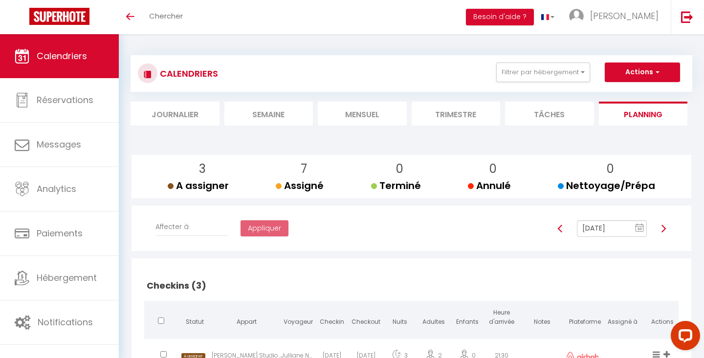
click at [366, 117] on li "Mensuel" at bounding box center [362, 114] width 89 height 24
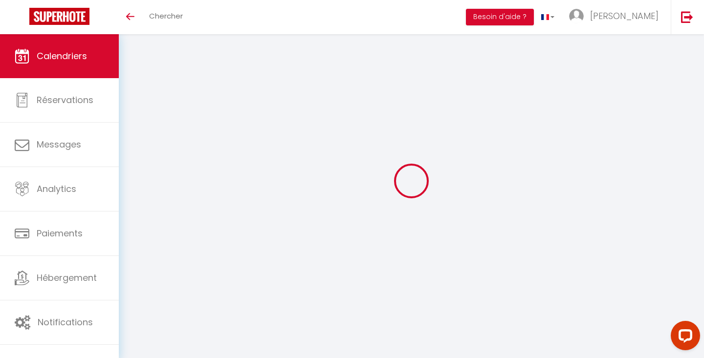
select select
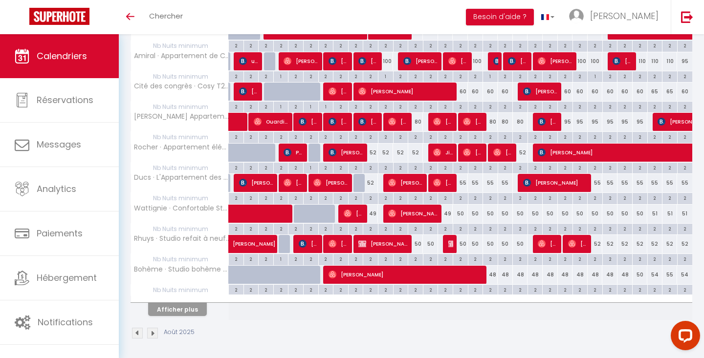
scroll to position [212, 0]
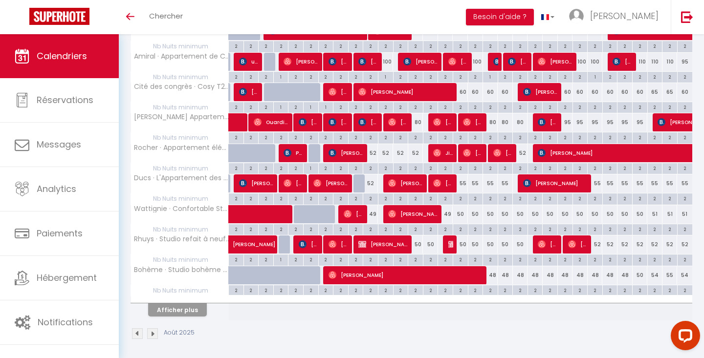
click at [181, 313] on button "Afficher plus" at bounding box center [177, 309] width 59 height 13
select select
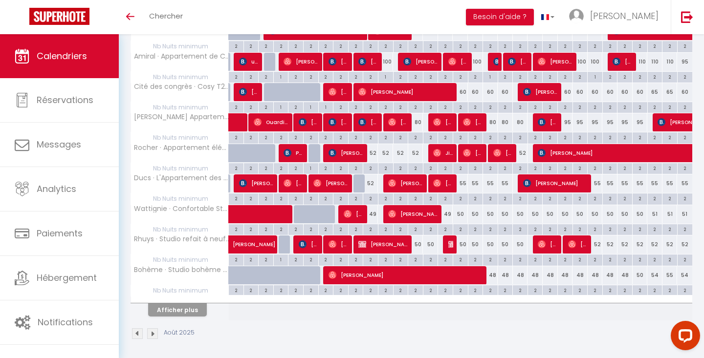
select select
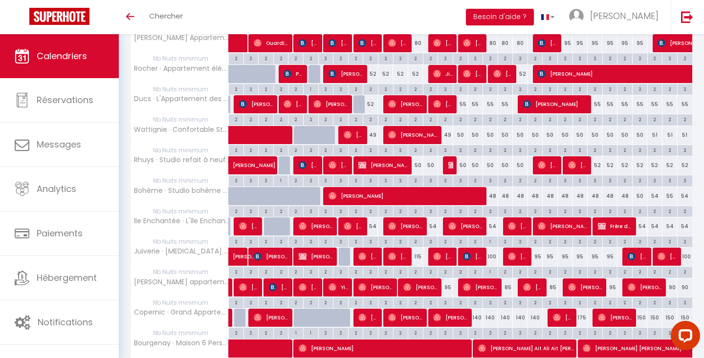
scroll to position [296, 0]
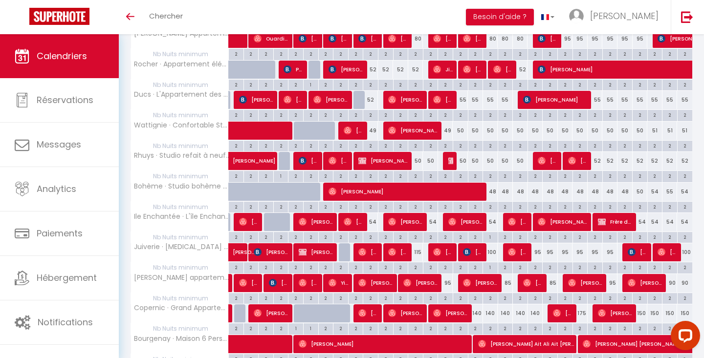
click at [371, 251] on span "[PERSON_NAME][DEMOGRAPHIC_DATA]" at bounding box center [368, 252] width 20 height 19
select select "OK"
select select "1"
select select "0"
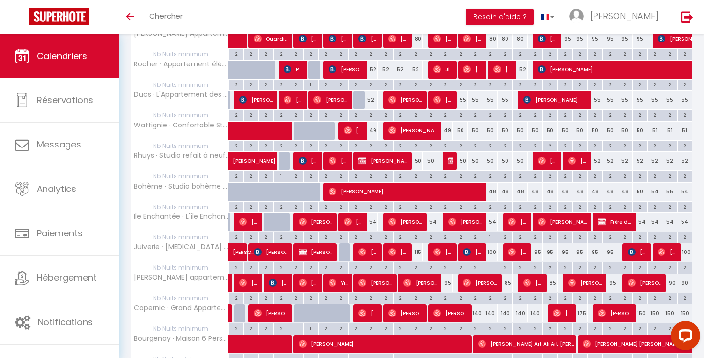
select select "1"
select select
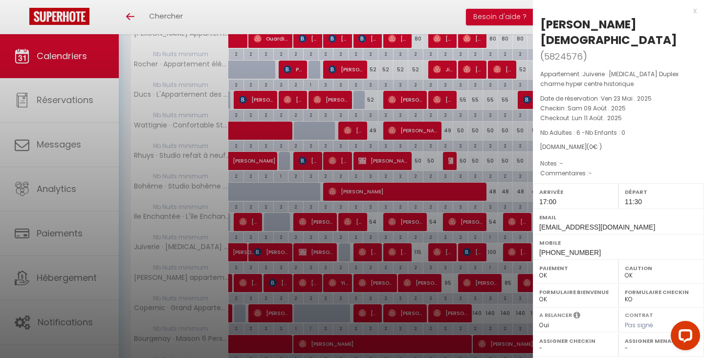
select select "28644"
click at [693, 12] on div "x" at bounding box center [615, 11] width 164 height 12
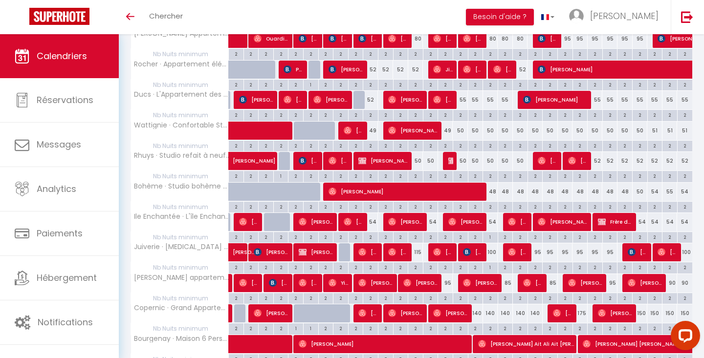
click at [399, 248] on span "[PERSON_NAME]" at bounding box center [398, 252] width 20 height 19
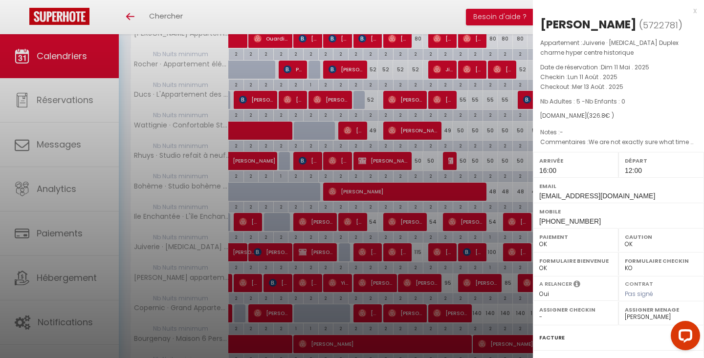
click at [370, 247] on div at bounding box center [352, 179] width 704 height 358
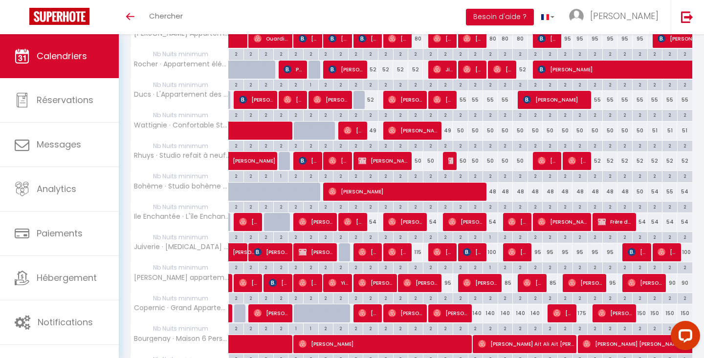
click at [370, 247] on span "[PERSON_NAME][DEMOGRAPHIC_DATA]" at bounding box center [368, 252] width 20 height 19
select select "1"
select select "0"
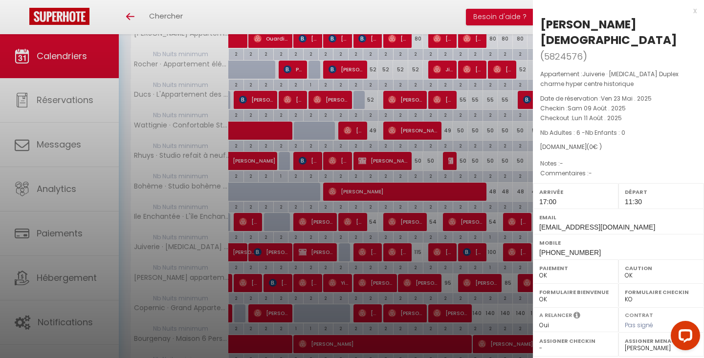
click at [402, 246] on div at bounding box center [352, 179] width 704 height 358
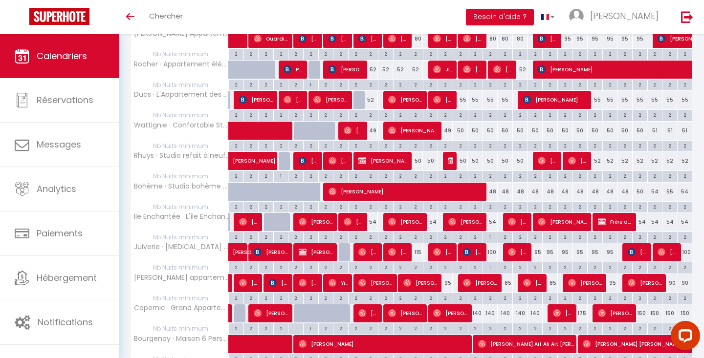
click at [397, 249] on span "[PERSON_NAME]" at bounding box center [398, 252] width 20 height 19
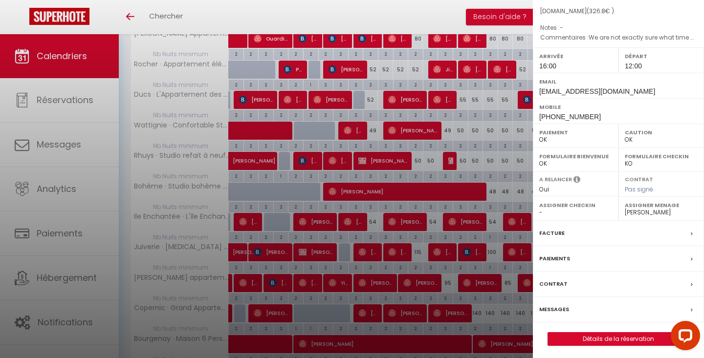
scroll to position [104, 0]
click at [605, 335] on link "Détails de la réservation" at bounding box center [618, 339] width 141 height 13
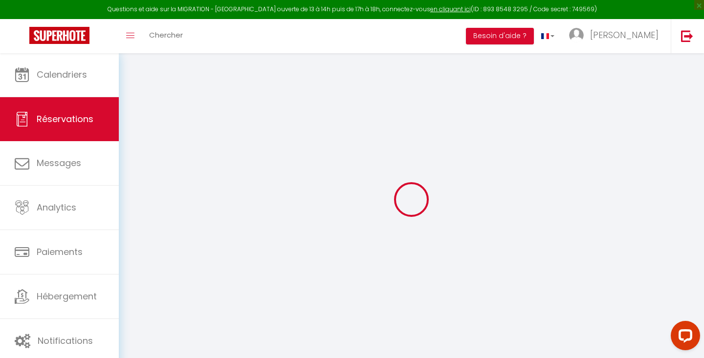
type input "[PERSON_NAME]"
type input "[EMAIL_ADDRESS][DOMAIN_NAME]"
type input "[PHONE_NUMBER]"
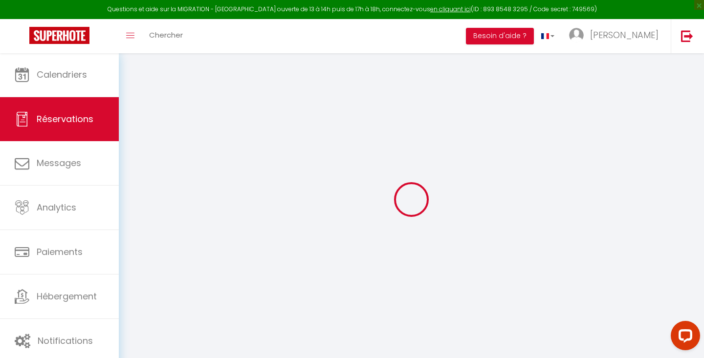
type input "00447986589262"
select select "GB"
type input "11.44"
select select "42306"
select select "1"
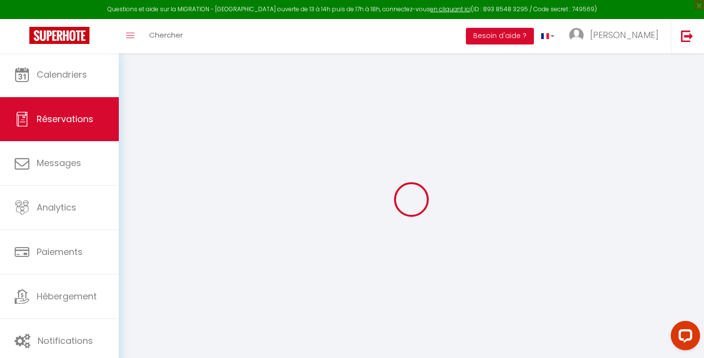
select select
type input "5"
select select "12"
select select
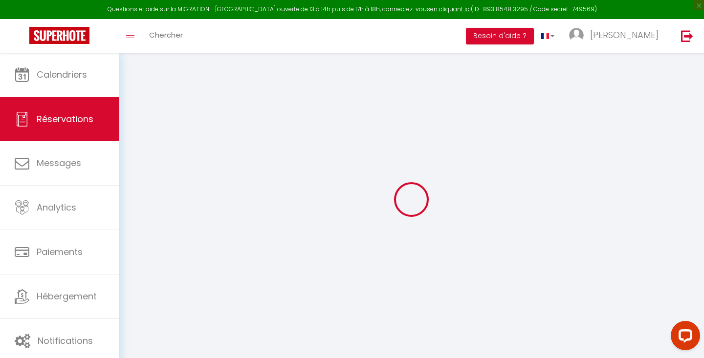
type input "266"
checkbox input "false"
type input "0"
select select "1"
type input "52"
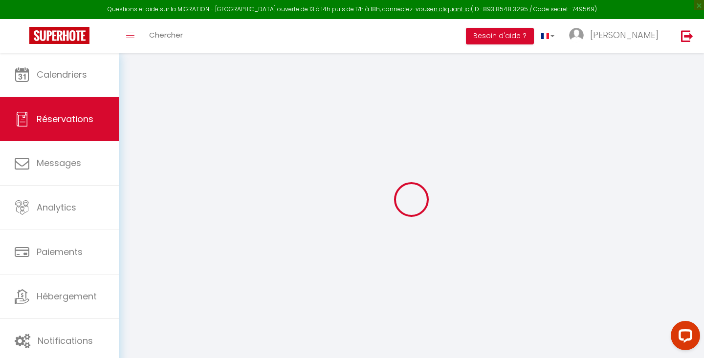
type input "0"
select select
select select "15"
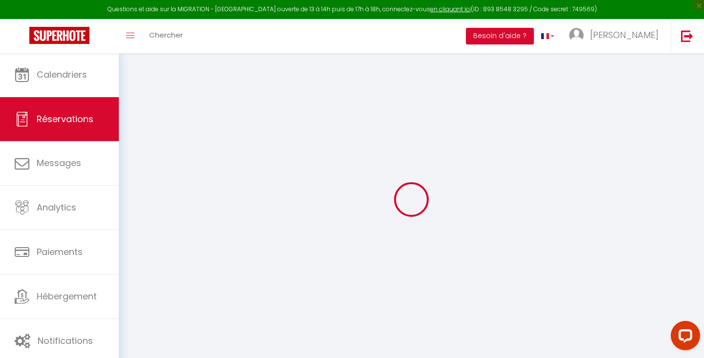
checkbox input "false"
select select
checkbox input "false"
select select
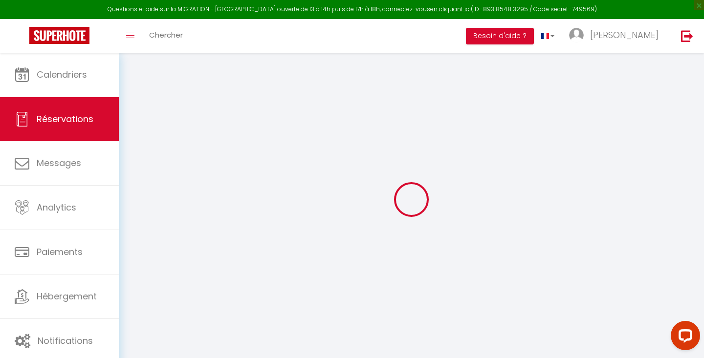
select select
checkbox input "false"
select select
checkbox input "false"
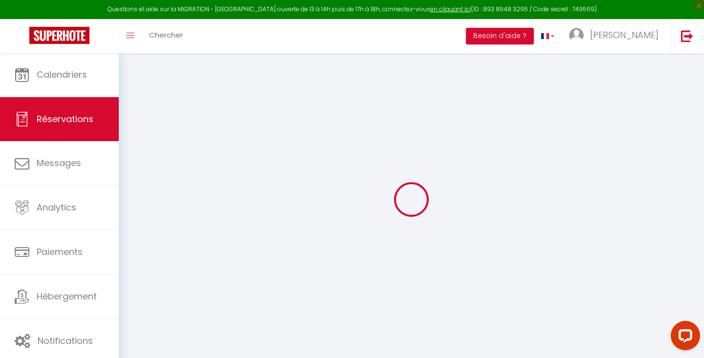
type voyageur0 "We are not exactly sure what time we will leave as this depends on what we mana…"
type input "52"
type input "8.8"
select select
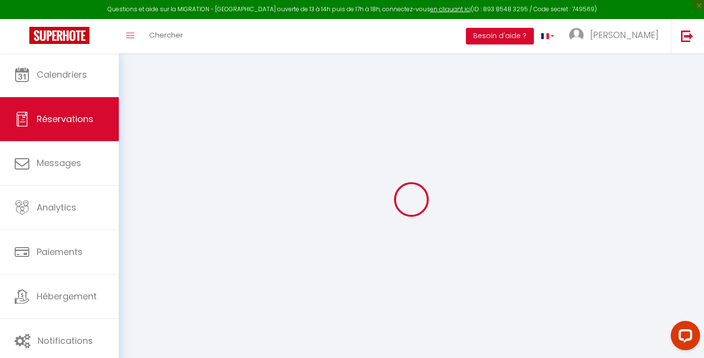
checkbox input "false"
select select "16:00"
select select "12:00"
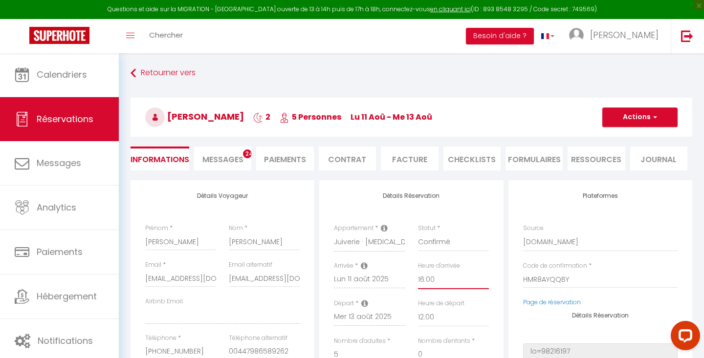
select select "15:00"
checkbox input "false"
click at [619, 116] on button "Actions" at bounding box center [639, 118] width 75 height 20
click at [609, 136] on link "Enregistrer" at bounding box center [629, 138] width 77 height 13
select select "not_cancelled"
